Goal: Navigation & Orientation: Find specific page/section

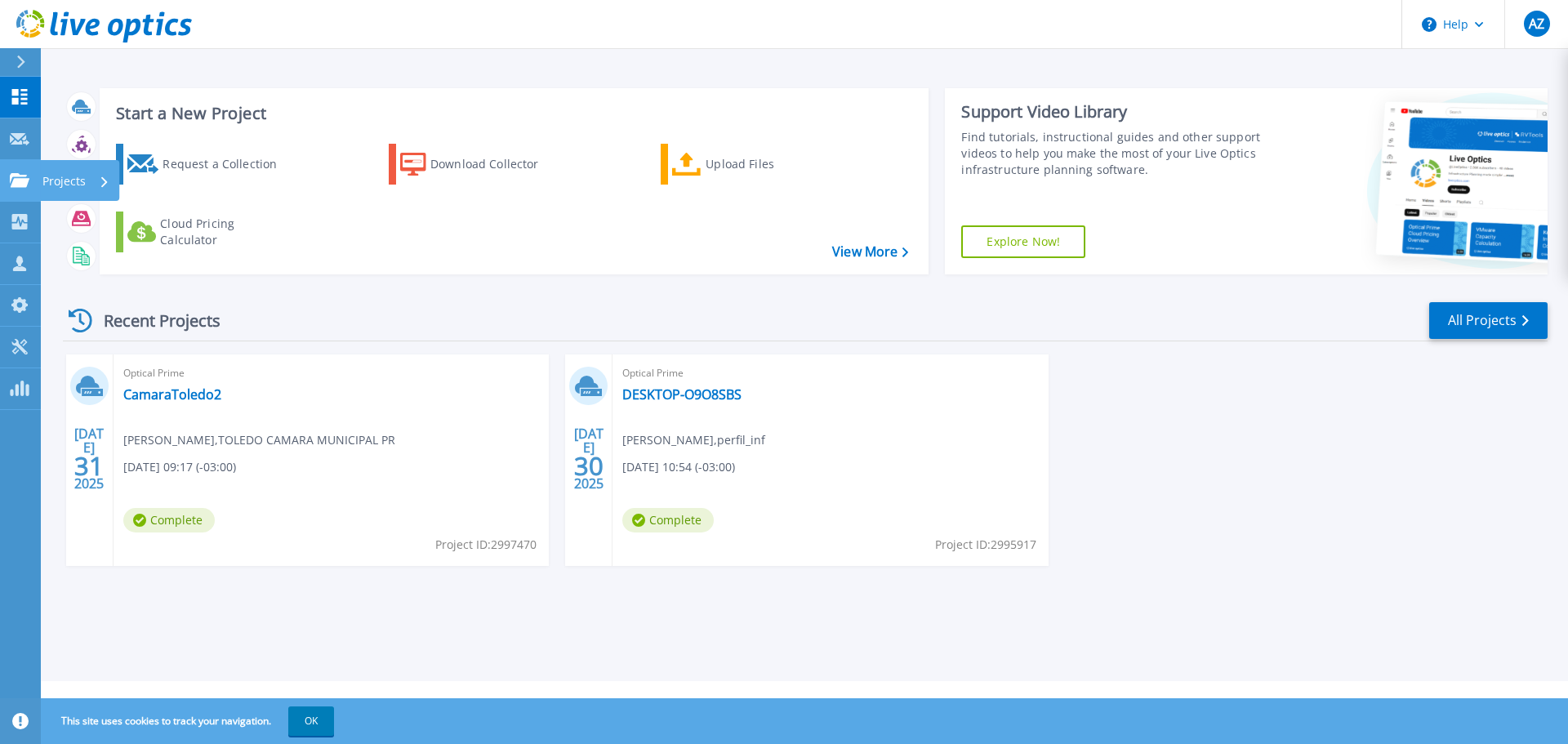
click at [64, 178] on p "Projects" at bounding box center [63, 181] width 43 height 42
click at [1476, 314] on link "All Projects" at bounding box center [1487, 321] width 118 height 37
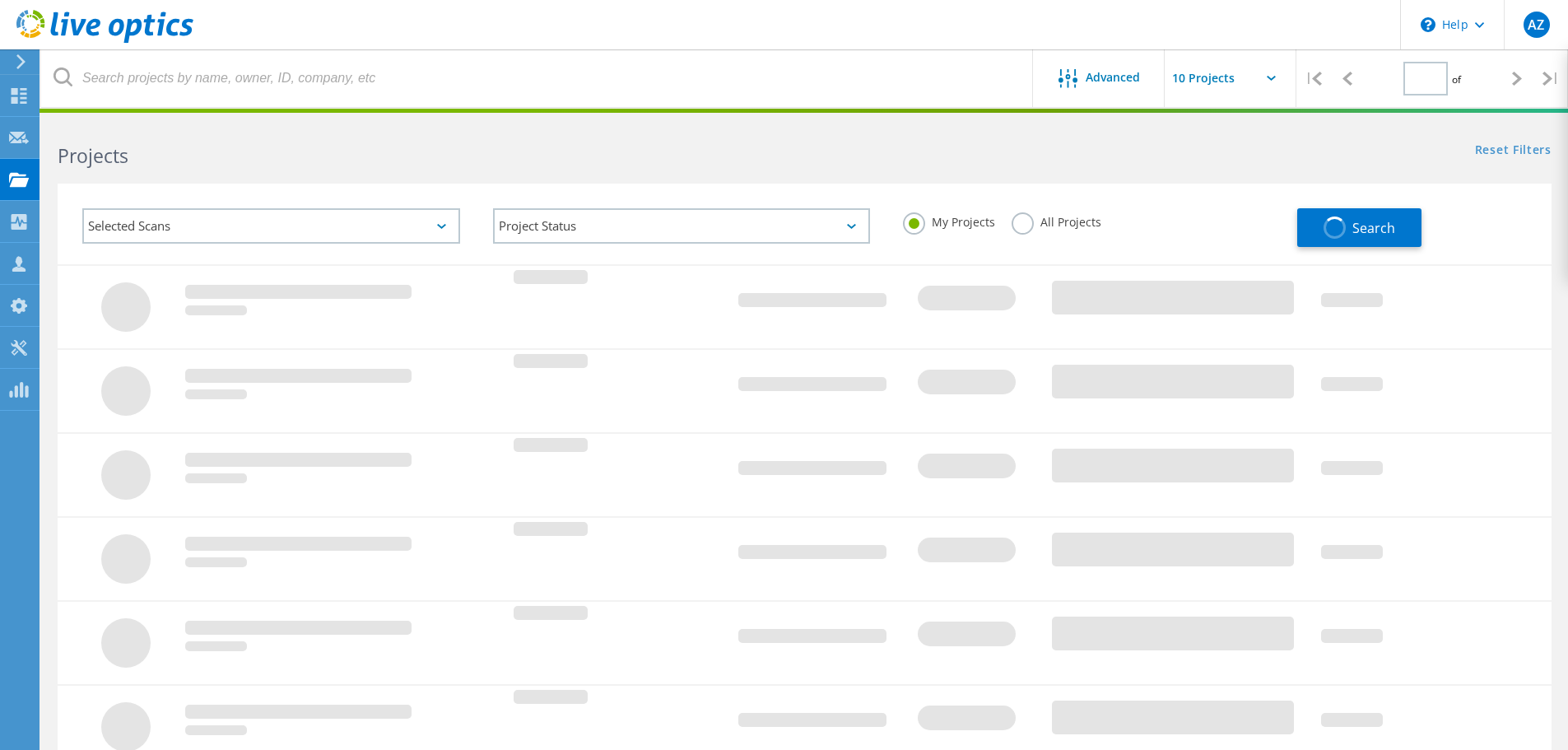
type input "1"
